Goal: Navigation & Orientation: Find specific page/section

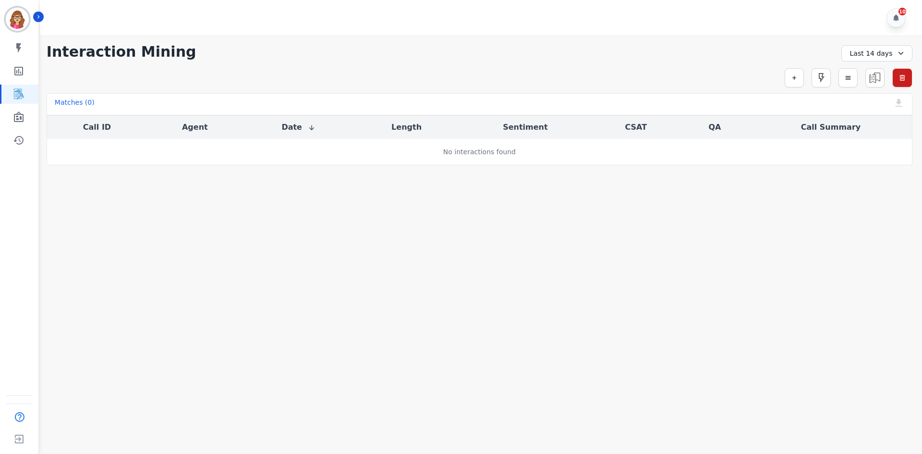
click at [856, 53] on div "Last 14 days" at bounding box center [877, 53] width 71 height 16
click at [869, 132] on li "Last 30 days" at bounding box center [883, 133] width 48 height 10
click at [865, 55] on div "Last 30 days" at bounding box center [877, 53] width 71 height 16
click at [869, 142] on li "Last 90 days" at bounding box center [883, 145] width 48 height 10
click at [36, 20] on button "Icon description" at bounding box center [38, 17] width 11 height 11
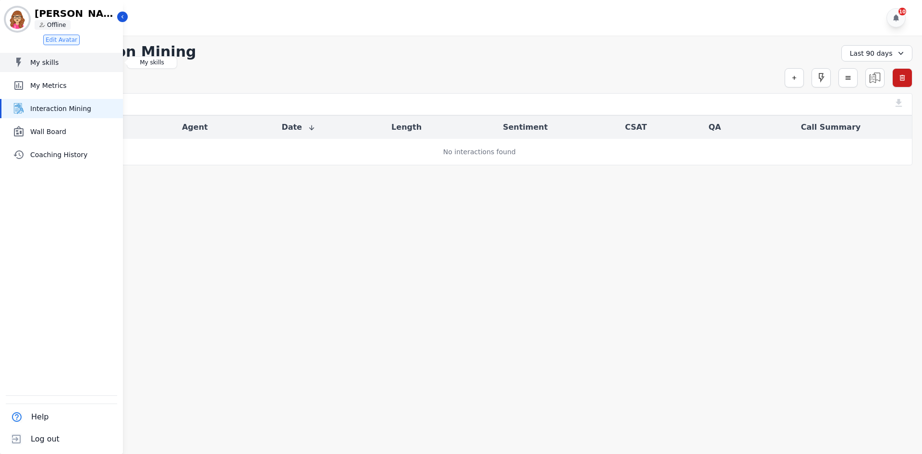
click at [33, 61] on span "My skills" at bounding box center [74, 63] width 89 height 10
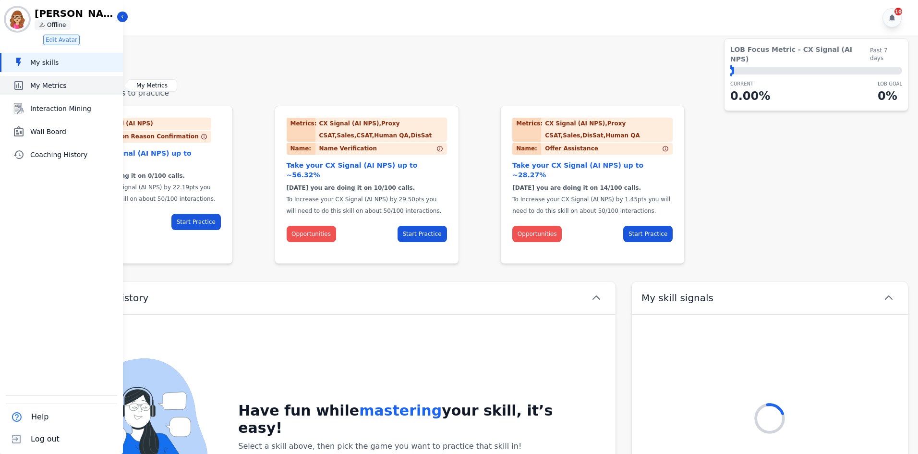
click at [49, 91] on link "My Metrics" at bounding box center [62, 85] width 122 height 19
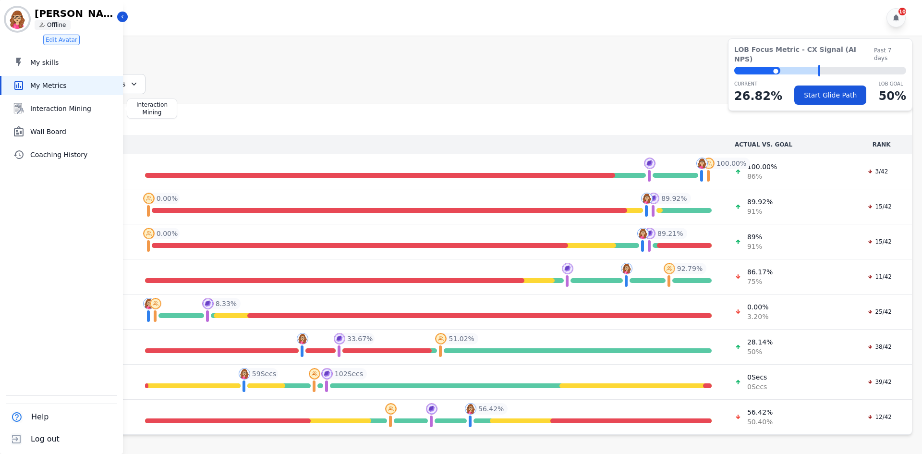
click at [349, 63] on h1 "Metrics" at bounding box center [480, 57] width 866 height 17
click at [121, 18] on icon "Sidebar" at bounding box center [122, 16] width 7 height 7
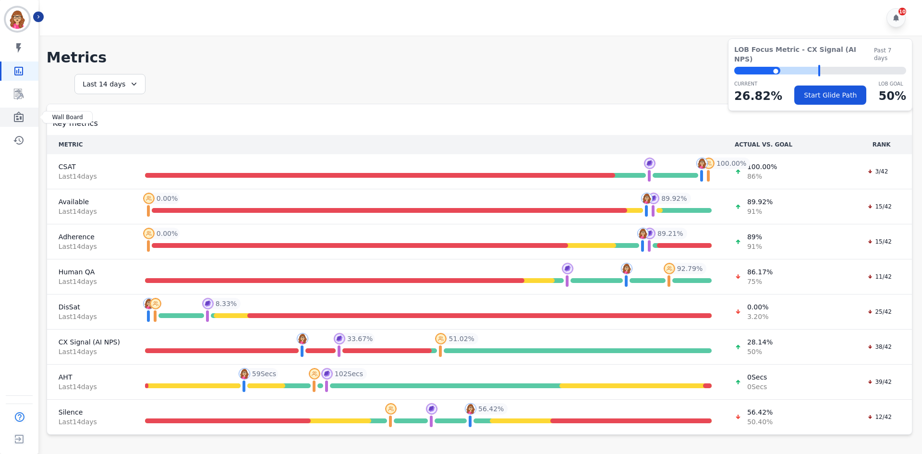
click at [21, 117] on icon "Sidebar" at bounding box center [19, 116] width 10 height 11
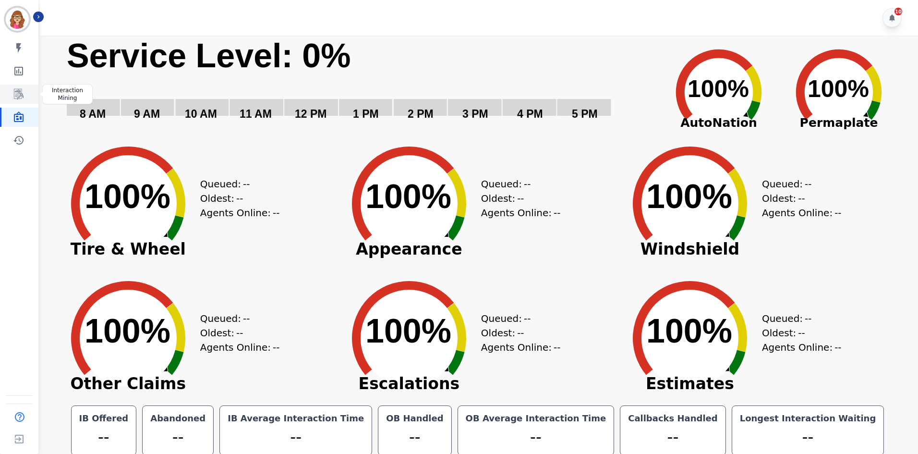
click at [16, 92] on icon "Sidebar" at bounding box center [19, 94] width 12 height 12
